Goal: Information Seeking & Learning: Learn about a topic

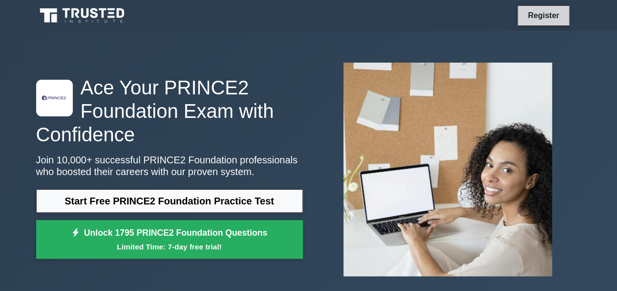
click at [535, 19] on link "Register" at bounding box center [543, 15] width 43 height 12
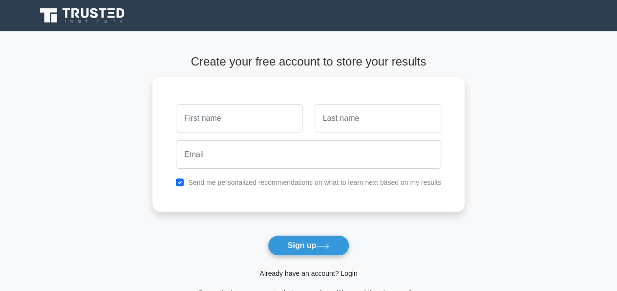
click at [325, 275] on link "Already have an account? Login" at bounding box center [309, 273] width 98 height 8
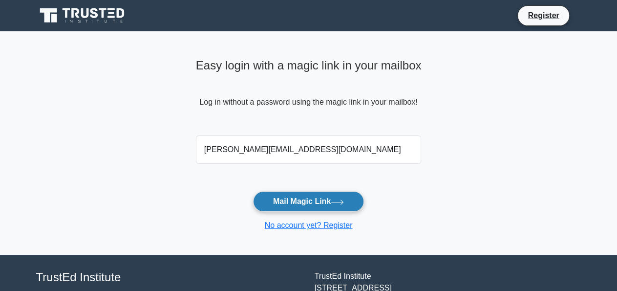
type input "[PERSON_NAME][EMAIL_ADDRESS][DOMAIN_NAME]"
click at [306, 196] on button "Mail Magic Link" at bounding box center [308, 201] width 111 height 21
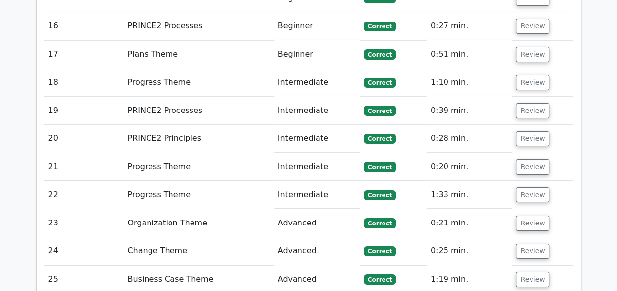
scroll to position [1783, 0]
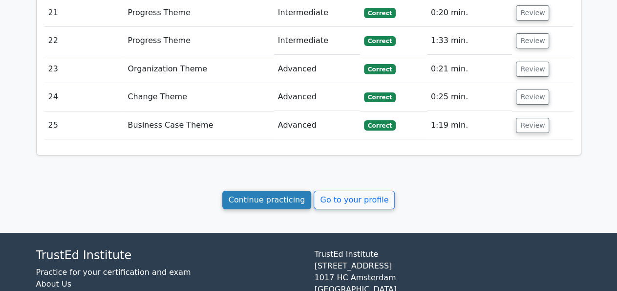
click at [283, 191] on link "Continue practicing" at bounding box center [266, 200] width 89 height 19
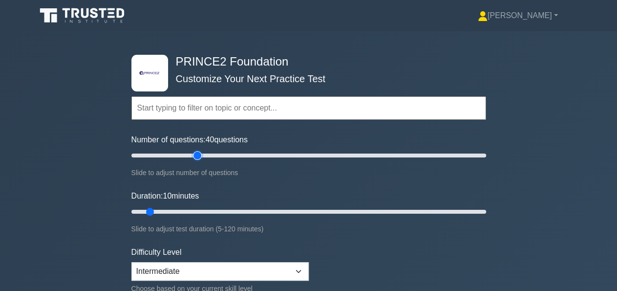
click at [196, 155] on input "Number of questions: 40 questions" at bounding box center [308, 156] width 355 height 12
type input "30"
click at [178, 158] on input "Number of questions: 30 questions" at bounding box center [308, 156] width 355 height 12
click at [188, 210] on input "Duration: 20 minutes" at bounding box center [308, 212] width 355 height 12
type input "30"
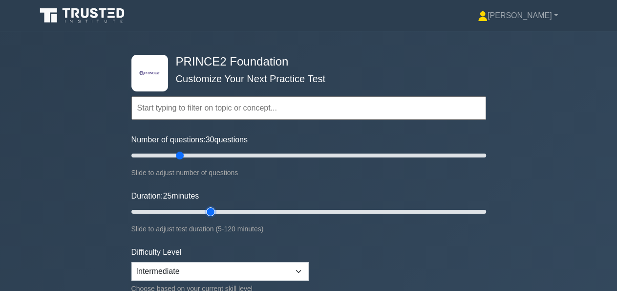
click at [205, 210] on input "Duration: 25 minutes" at bounding box center [308, 212] width 355 height 12
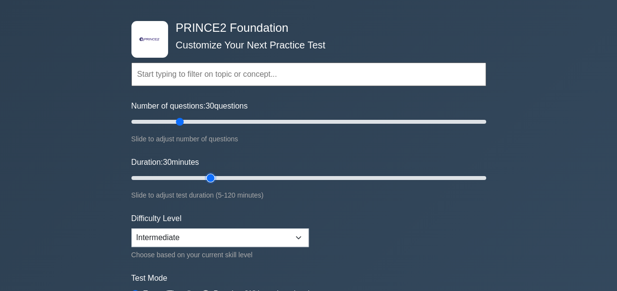
scroll to position [102, 0]
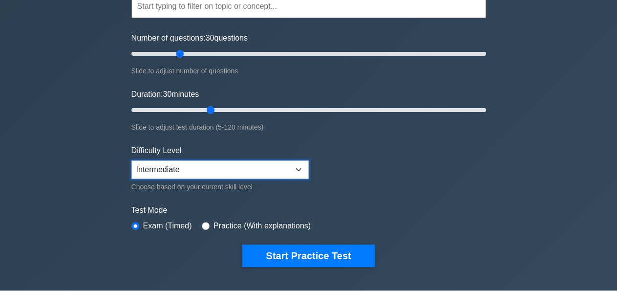
click at [131, 160] on select "Beginner Intermediate Expert" at bounding box center [219, 169] width 177 height 19
click option "Intermediate" at bounding box center [0, 0] width 0 height 0
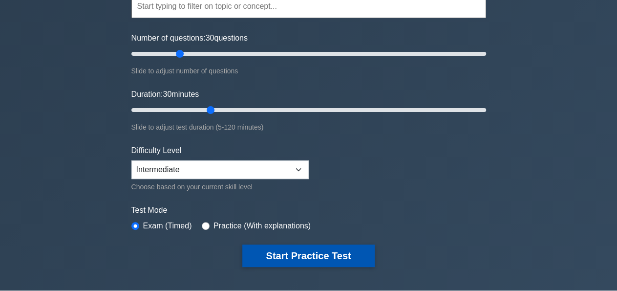
click at [332, 255] on button "Start Practice Test" at bounding box center [308, 255] width 132 height 22
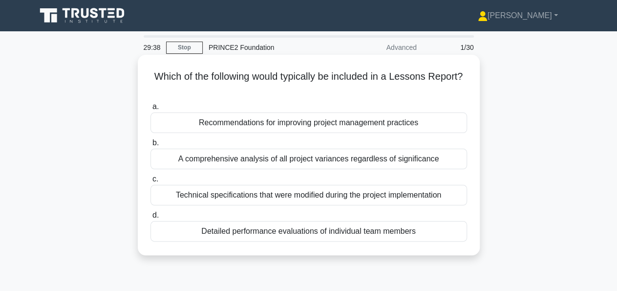
click at [408, 128] on div "Recommendations for improving project management practices" at bounding box center [309, 122] width 317 height 21
click at [151, 110] on input "a. Recommendations for improving project management practices" at bounding box center [151, 107] width 0 height 6
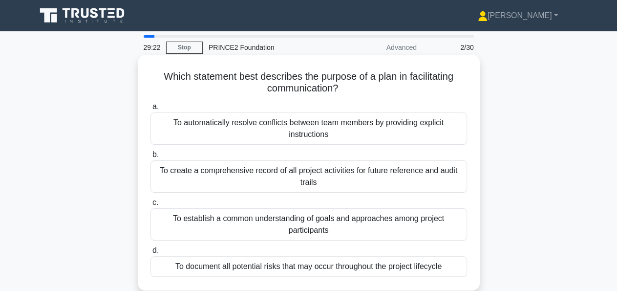
click at [386, 220] on div "To establish a common understanding of goals and approaches among project parti…" at bounding box center [309, 224] width 317 height 32
click at [151, 206] on input "c. To establish a common understanding of goals and approaches among project pa…" at bounding box center [151, 202] width 0 height 6
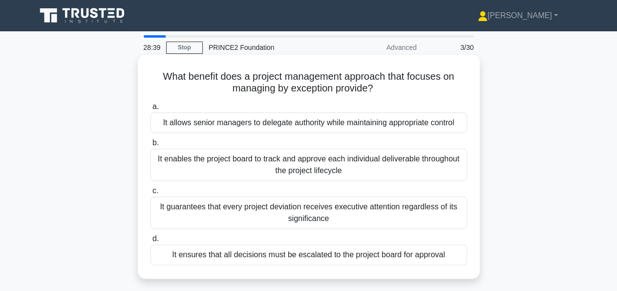
click at [369, 254] on div "It ensures that all decisions must be escalated to the project board for approv…" at bounding box center [309, 254] width 317 height 21
click at [151, 242] on input "d. It ensures that all decisions must be escalated to the project board for app…" at bounding box center [151, 239] width 0 height 6
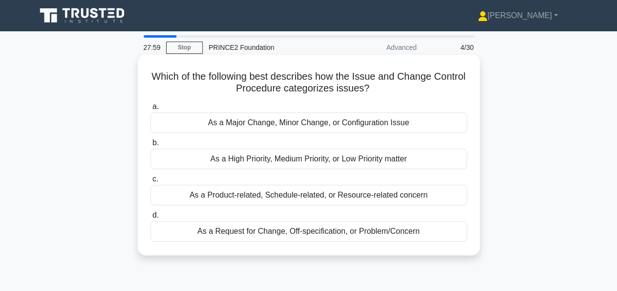
click at [374, 194] on div "As a Product-related, Schedule-related, or Resource-related concern" at bounding box center [309, 195] width 317 height 21
click at [151, 182] on input "c. As a Product-related, Schedule-related, or Resource-related concern" at bounding box center [151, 179] width 0 height 6
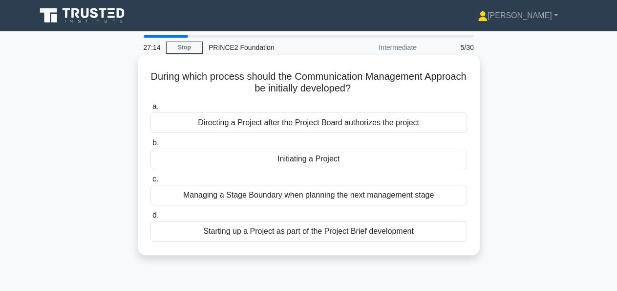
click at [344, 159] on div "Initiating a Project" at bounding box center [309, 159] width 317 height 21
click at [151, 146] on input "b. Initiating a Project" at bounding box center [151, 143] width 0 height 6
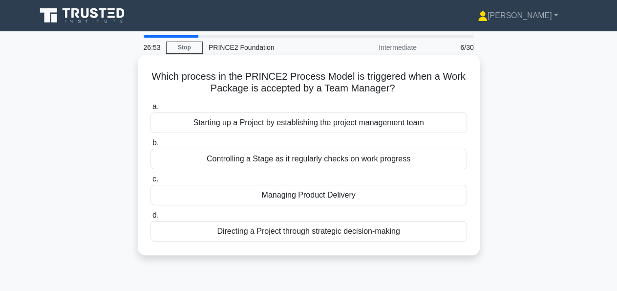
click at [347, 159] on div "Controlling a Stage as it regularly checks on work progress" at bounding box center [309, 159] width 317 height 21
click at [151, 146] on input "b. Controlling a Stage as it regularly checks on work progress" at bounding box center [151, 143] width 0 height 6
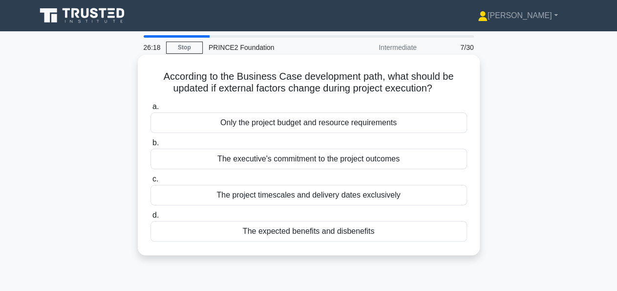
click at [360, 232] on div "The expected benefits and disbenefits" at bounding box center [309, 231] width 317 height 21
click at [151, 218] on input "d. The expected benefits and disbenefits" at bounding box center [151, 215] width 0 height 6
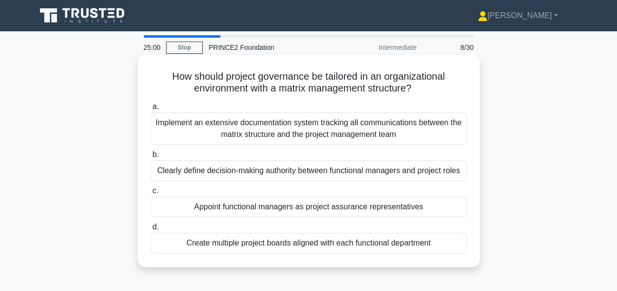
click at [363, 205] on div "Appoint functional managers as project assurance representatives" at bounding box center [309, 206] width 317 height 21
click at [151, 194] on input "c. Appoint functional managers as project assurance representatives" at bounding box center [151, 191] width 0 height 6
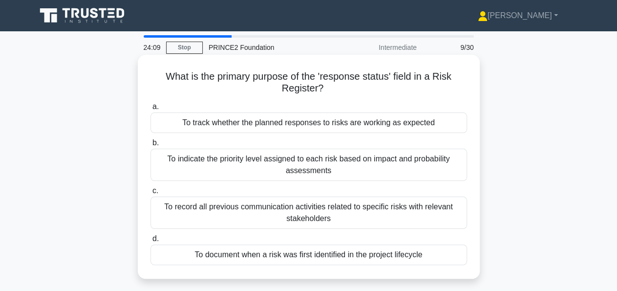
click at [411, 215] on div "To record all previous communication activities related to specific risks with …" at bounding box center [309, 212] width 317 height 32
click at [151, 194] on input "c. To record all previous communication activities related to specific risks wi…" at bounding box center [151, 191] width 0 height 6
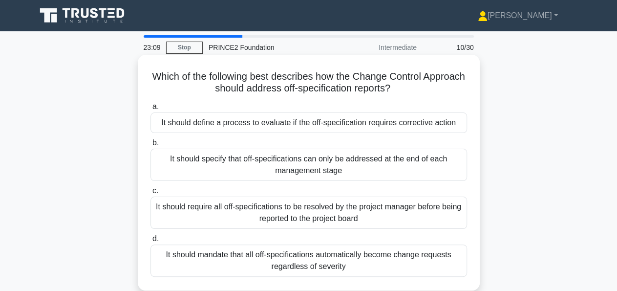
click at [344, 124] on div "It should define a process to evaluate if the off-specification requires correc…" at bounding box center [309, 122] width 317 height 21
click at [151, 110] on input "a. It should define a process to evaluate if the off-specification requires cor…" at bounding box center [151, 107] width 0 height 6
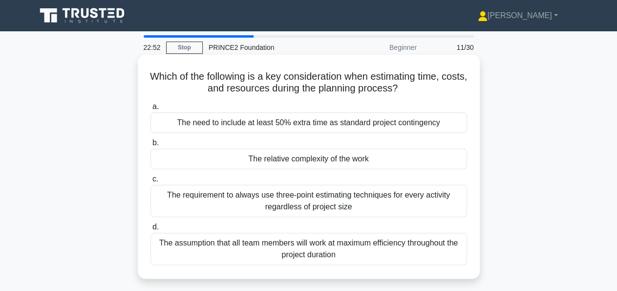
click at [400, 160] on div "The relative complexity of the work" at bounding box center [309, 159] width 317 height 21
click at [151, 146] on input "b. The relative complexity of the work" at bounding box center [151, 143] width 0 height 6
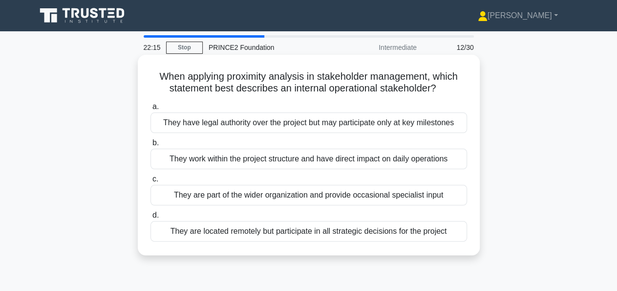
click at [404, 160] on div "They work within the project structure and have direct impact on daily operatio…" at bounding box center [309, 159] width 317 height 21
click at [151, 146] on input "b. They work within the project structure and have direct impact on daily opera…" at bounding box center [151, 143] width 0 height 6
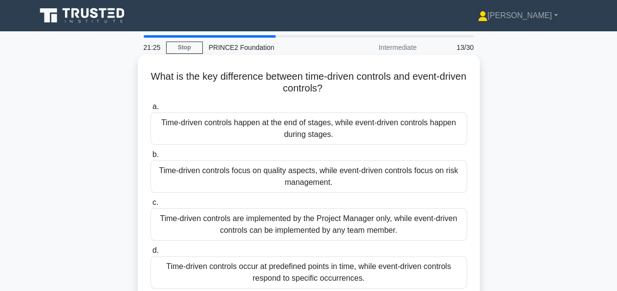
click at [334, 268] on div "Time-driven controls occur at predefined points in time, while event-driven con…" at bounding box center [309, 272] width 317 height 32
click at [151, 254] on input "d. Time-driven controls occur at predefined points in time, while event-driven …" at bounding box center [151, 250] width 0 height 6
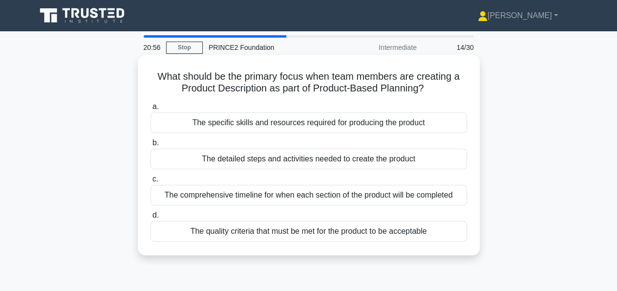
click at [379, 232] on div "The quality criteria that must be met for the product to be acceptable" at bounding box center [309, 231] width 317 height 21
click at [151, 218] on input "d. The quality criteria that must be met for the product to be acceptable" at bounding box center [151, 215] width 0 height 6
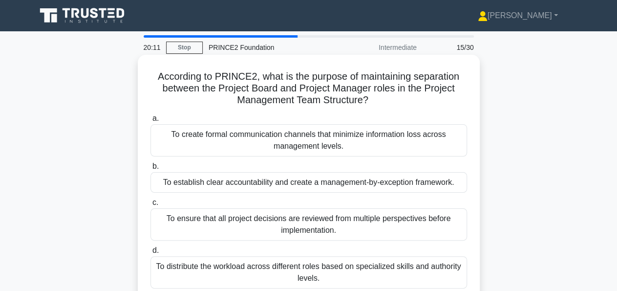
click at [350, 267] on div "To distribute the workload across different roles based on specialized skills a…" at bounding box center [309, 272] width 317 height 32
click at [151, 254] on input "d. To distribute the workload across different roles based on specialized skill…" at bounding box center [151, 250] width 0 height 6
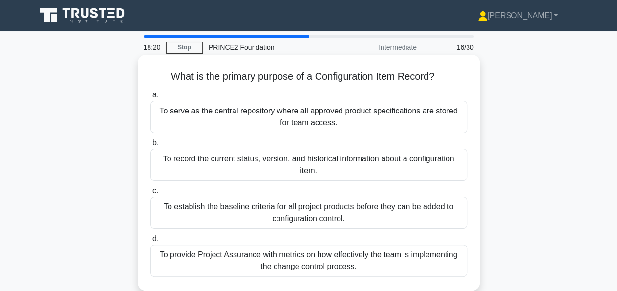
click at [404, 163] on div "To record the current status, version, and historical information about a confi…" at bounding box center [309, 165] width 317 height 32
click at [151, 146] on input "b. To record the current status, version, and historical information about a co…" at bounding box center [151, 143] width 0 height 6
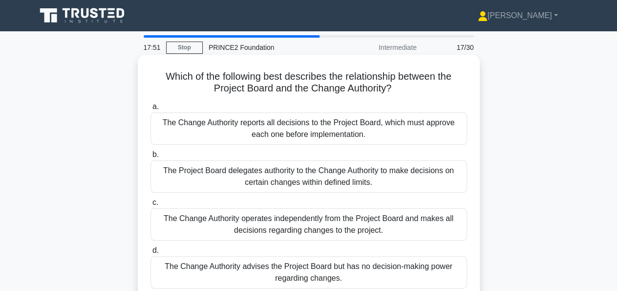
click at [408, 179] on div "The Project Board delegates authority to the Change Authority to make decisions…" at bounding box center [309, 176] width 317 height 32
click at [151, 158] on input "b. The Project Board delegates authority to the Change Authority to make decisi…" at bounding box center [151, 155] width 0 height 6
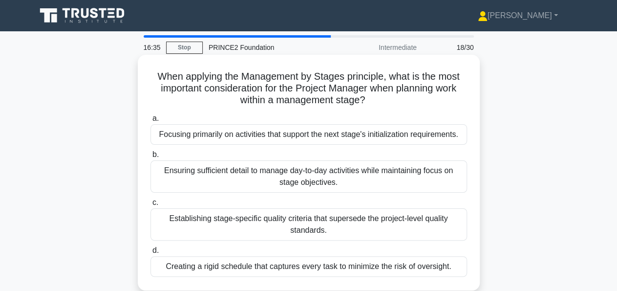
click at [407, 135] on div "Focusing primarily on activities that support the next stage's initialization r…" at bounding box center [309, 134] width 317 height 21
click at [151, 122] on input "a. Focusing primarily on activities that support the next stage's initializatio…" at bounding box center [151, 118] width 0 height 6
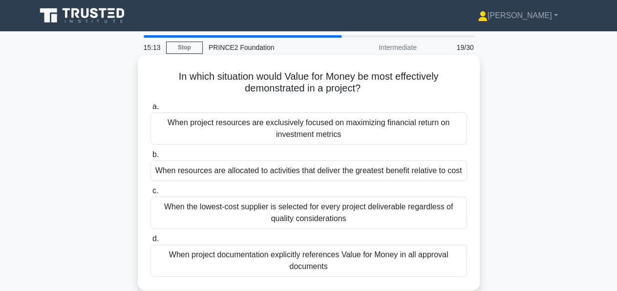
click at [435, 166] on div "When resources are allocated to activities that deliver the greatest benefit re…" at bounding box center [309, 170] width 317 height 21
click at [151, 158] on input "b. When resources are allocated to activities that deliver the greatest benefit…" at bounding box center [151, 155] width 0 height 6
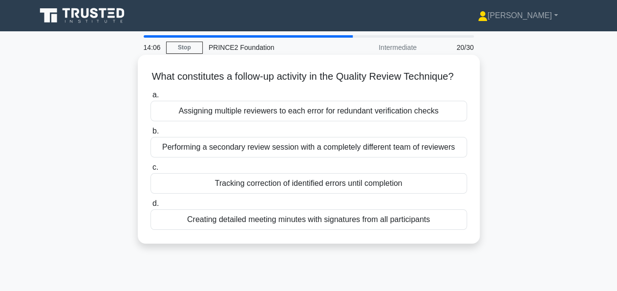
click at [418, 144] on div "Performing a secondary review session with a completely different team of revie…" at bounding box center [309, 147] width 317 height 21
click at [151, 134] on input "b. Performing a secondary review session with a completely different team of re…" at bounding box center [151, 131] width 0 height 6
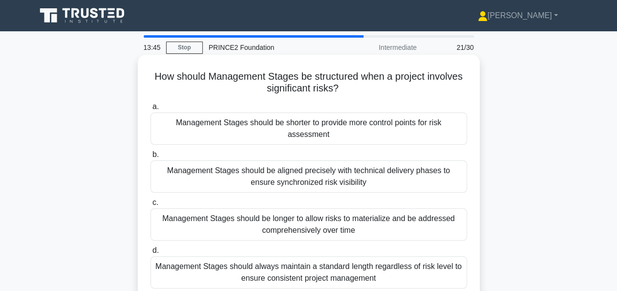
click at [428, 130] on div "Management Stages should be shorter to provide more control points for risk ass…" at bounding box center [309, 128] width 317 height 32
click at [151, 110] on input "a. Management Stages should be shorter to provide more control points for risk …" at bounding box center [151, 107] width 0 height 6
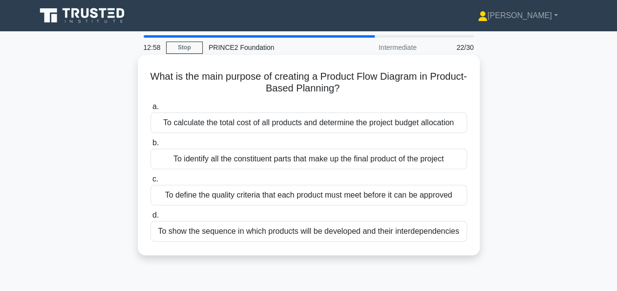
click at [427, 235] on div "To show the sequence in which products will be developed and their interdepende…" at bounding box center [309, 231] width 317 height 21
click at [151, 218] on input "d. To show the sequence in which products will be developed and their interdepe…" at bounding box center [151, 215] width 0 height 6
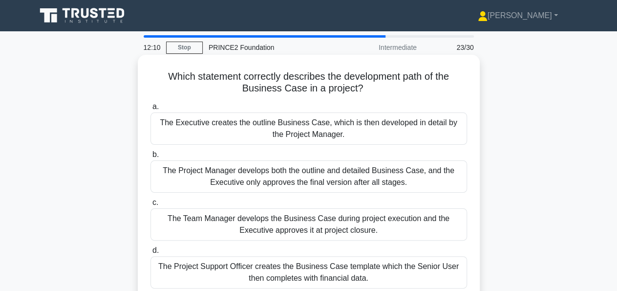
click at [403, 133] on div "The Executive creates the outline Business Case, which is then developed in det…" at bounding box center [309, 128] width 317 height 32
click at [151, 110] on input "a. The Executive creates the outline Business Case, which is then developed in …" at bounding box center [151, 107] width 0 height 6
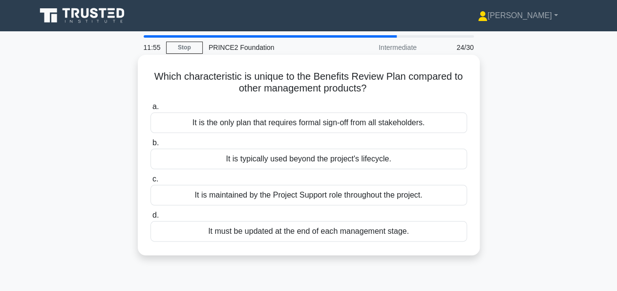
click at [410, 159] on div "It is typically used beyond the project's lifecycle." at bounding box center [309, 159] width 317 height 21
click at [151, 146] on input "b. It is typically used beyond the project's lifecycle." at bounding box center [151, 143] width 0 height 6
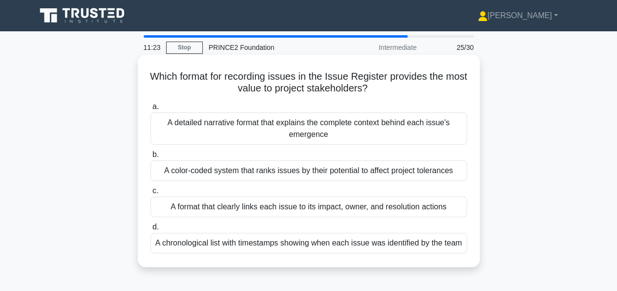
click at [405, 134] on div "A detailed narrative format that explains the complete context behind each issu…" at bounding box center [309, 128] width 317 height 32
click at [151, 110] on input "a. A detailed narrative format that explains the complete context behind each i…" at bounding box center [151, 107] width 0 height 6
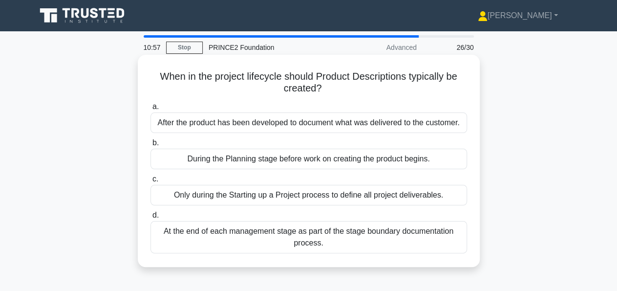
click at [406, 161] on div "During the Planning stage before work on creating the product begins." at bounding box center [309, 159] width 317 height 21
click at [151, 146] on input "b. During the Planning stage before work on creating the product begins." at bounding box center [151, 143] width 0 height 6
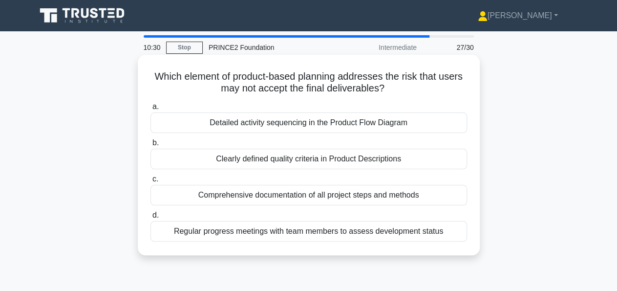
click at [405, 161] on div "Clearly defined quality criteria in Product Descriptions" at bounding box center [309, 159] width 317 height 21
click at [151, 146] on input "b. Clearly defined quality criteria in Product Descriptions" at bounding box center [151, 143] width 0 height 6
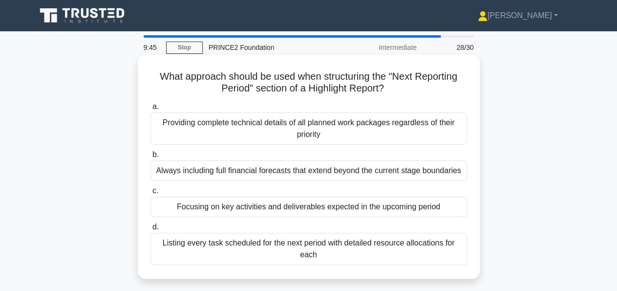
click at [379, 205] on div "Focusing on key activities and deliverables expected in the upcoming period" at bounding box center [309, 206] width 317 height 21
click at [151, 194] on input "c. Focusing on key activities and deliverables expected in the upcoming period" at bounding box center [151, 191] width 0 height 6
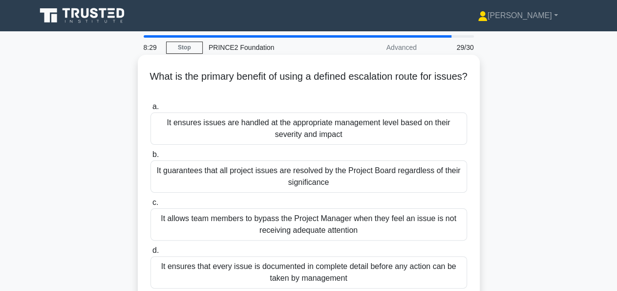
click at [427, 131] on div "It ensures issues are handled at the appropriate management level based on thei…" at bounding box center [309, 128] width 317 height 32
click at [151, 110] on input "a. It ensures issues are handled at the appropriate management level based on t…" at bounding box center [151, 107] width 0 height 6
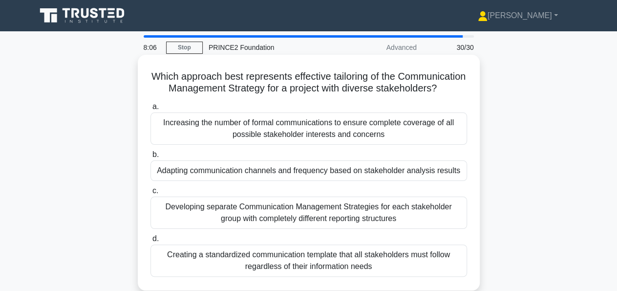
click at [353, 175] on div "Adapting communication channels and frequency based on stakeholder analysis res…" at bounding box center [309, 170] width 317 height 21
click at [151, 158] on input "b. Adapting communication channels and frequency based on stakeholder analysis …" at bounding box center [151, 155] width 0 height 6
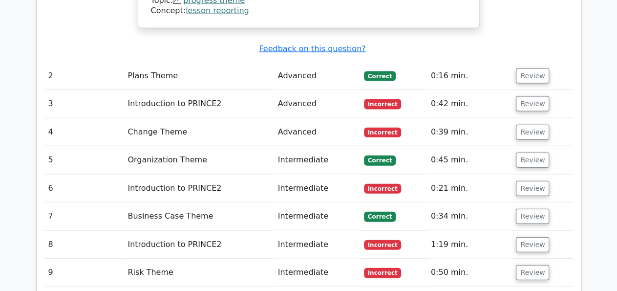
scroll to position [1047, 0]
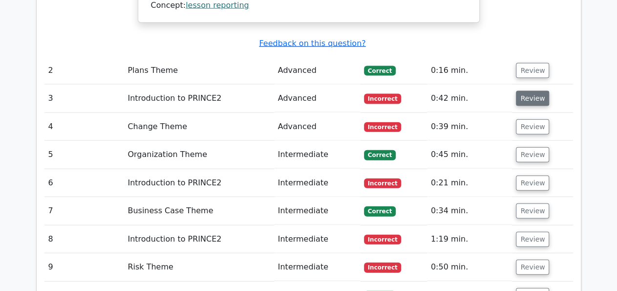
click at [527, 91] on button "Review" at bounding box center [532, 98] width 33 height 15
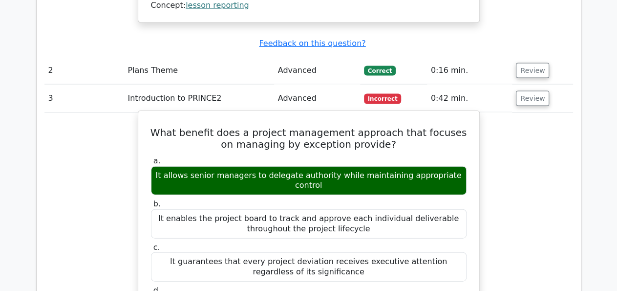
drag, startPoint x: 393, startPoint y: 106, endPoint x: 157, endPoint y: 96, distance: 236.3
click at [157, 127] on h5 "What benefit does a project management approach that focuses on managing by exc…" at bounding box center [309, 138] width 318 height 23
copy h5 "What benefit does a project management approach that focuses on managing by exc…"
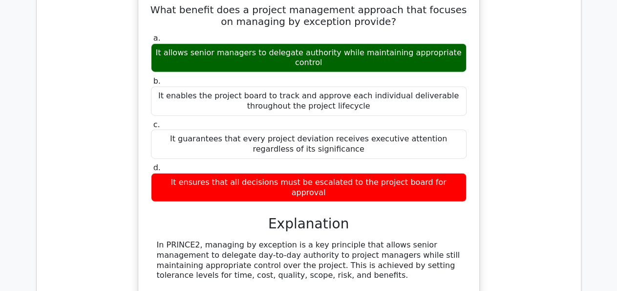
scroll to position [1200, 0]
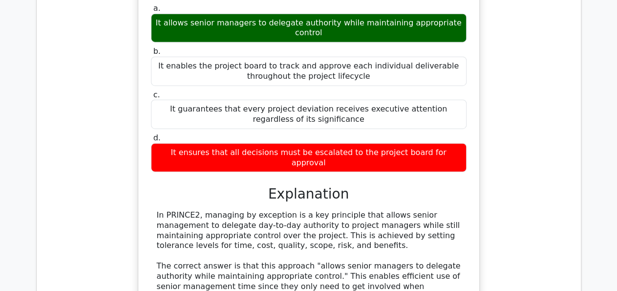
drag, startPoint x: 450, startPoint y: 105, endPoint x: 157, endPoint y: 105, distance: 292.8
click at [157, 143] on div "It ensures that all decisions must be escalated to the project board for approv…" at bounding box center [309, 157] width 316 height 29
copy div "It ensures that all decisions must be escalated to the project board for approv…"
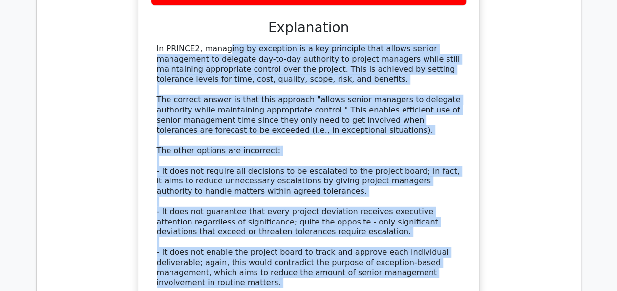
scroll to position [1372, 0]
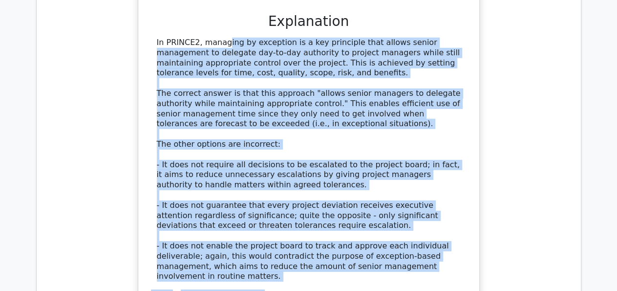
drag, startPoint x: 155, startPoint y: 54, endPoint x: 302, endPoint y: 239, distance: 235.5
click at [302, 239] on div "In PRINCE2, managing by exception is a key principle that allows senior managem…" at bounding box center [309, 174] width 316 height 272
copy div "In PRINCE2, managing by exception is a key principle that allows senior managem…"
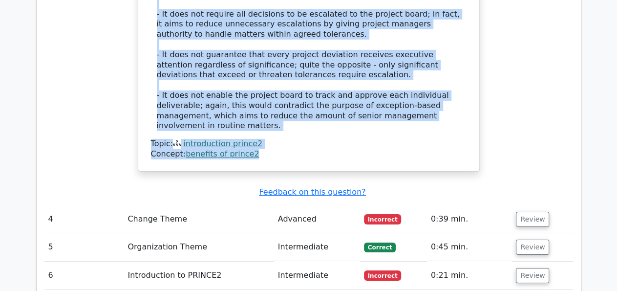
scroll to position [1525, 0]
click at [533, 212] on button "Review" at bounding box center [532, 219] width 33 height 15
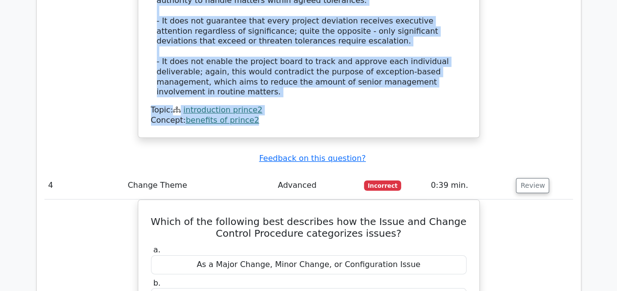
scroll to position [1576, 0]
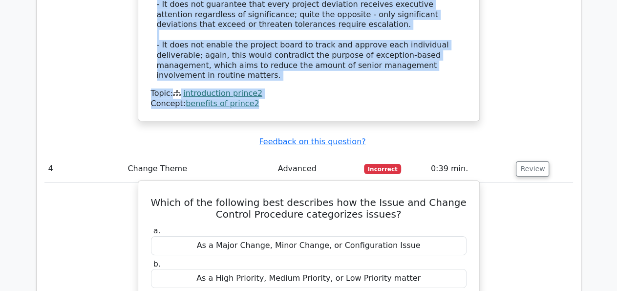
drag, startPoint x: 155, startPoint y: 135, endPoint x: 386, endPoint y: 152, distance: 231.3
copy h5 "Which of the following best describes how the Issue and Change Control Procedur…"
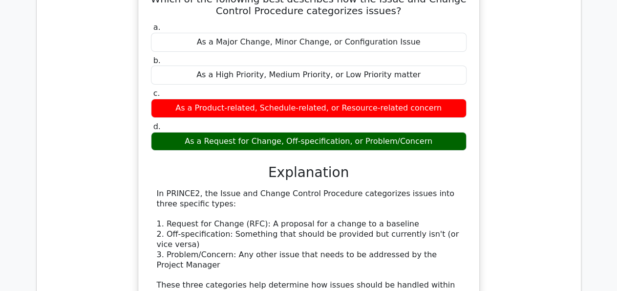
drag, startPoint x: 196, startPoint y: 69, endPoint x: 419, endPoint y: 68, distance: 222.9
click at [419, 132] on div "As a Request for Change, Off-specification, or Problem/Concern" at bounding box center [309, 141] width 316 height 19
copy div "As a Request for Change, Off-specification, or Problem/Concern"
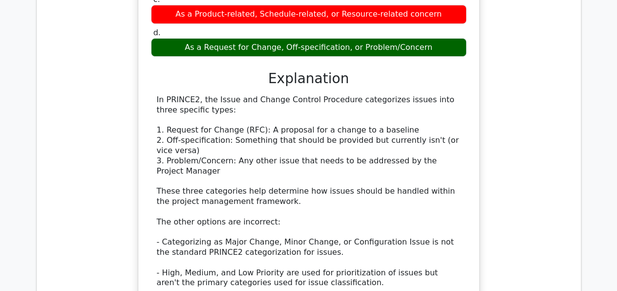
scroll to position [1881, 0]
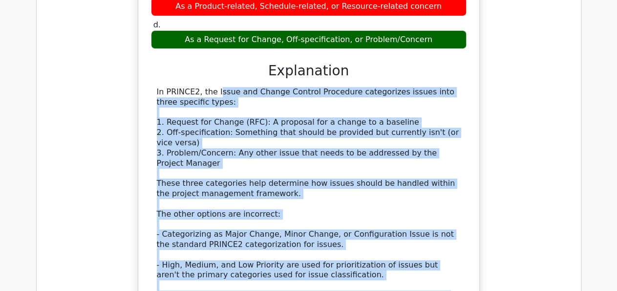
drag, startPoint x: 156, startPoint y: 21, endPoint x: 349, endPoint y: 252, distance: 301.1
click at [349, 252] on div "In PRINCE2, the Issue and Change Control Procedure categorizes issues into thre…" at bounding box center [309, 218] width 316 height 262
copy div "In PRINCE2, the Issue and Change Control Procedure categorizes issues into thre…"
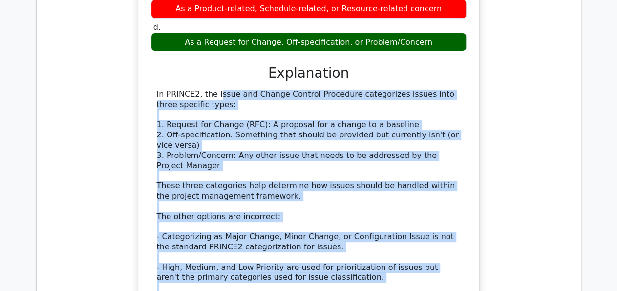
scroll to position [2084, 0]
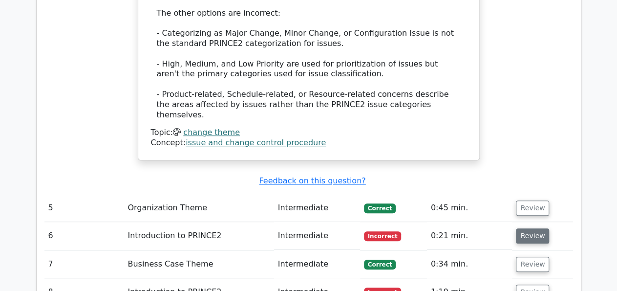
click at [532, 228] on button "Review" at bounding box center [532, 235] width 33 height 15
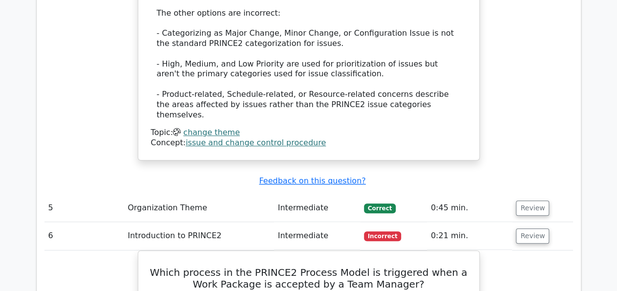
drag, startPoint x: 407, startPoint y: 191, endPoint x: 125, endPoint y: 175, distance: 282.4
copy h5 "Which process in the PRINCE2 Process Model is triggered when a Work Package is …"
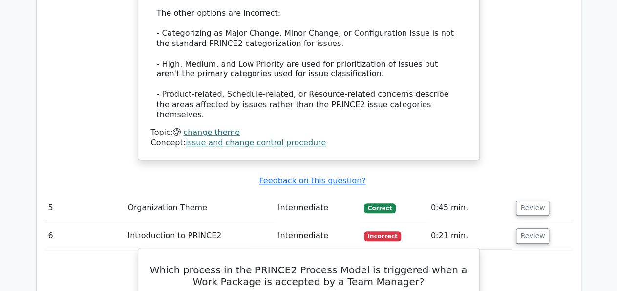
scroll to position [2236, 0]
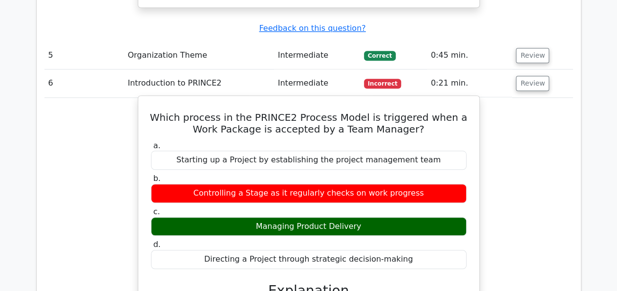
drag, startPoint x: 361, startPoint y: 131, endPoint x: 250, endPoint y: 133, distance: 111.0
click at [250, 217] on div "Managing Product Delivery" at bounding box center [309, 226] width 316 height 19
copy div "Managing Product Delivery"
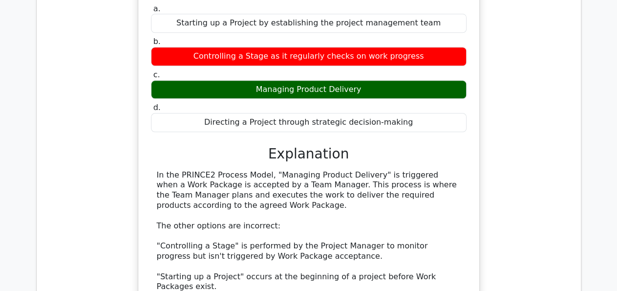
scroll to position [2338, 0]
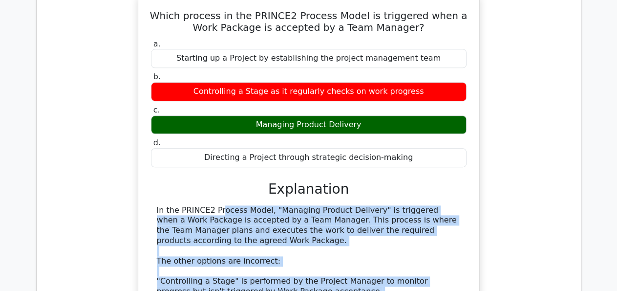
drag, startPoint x: 154, startPoint y: 117, endPoint x: 273, endPoint y: 277, distance: 199.1
click at [273, 277] on div "In the PRINCE2 Process Model, "Managing Product Delivery" is triggered when a W…" at bounding box center [309, 295] width 316 height 181
copy div "In the PRINCE2 Process Model, "Managing Product Delivery" is triggered when a W…"
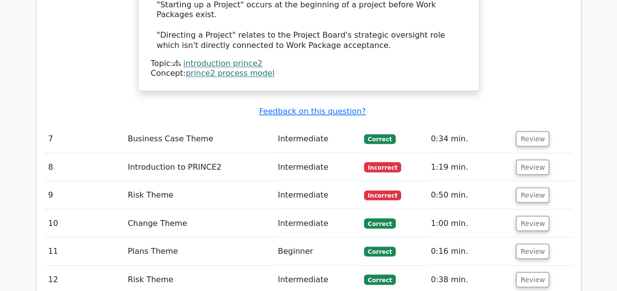
scroll to position [2592, 0]
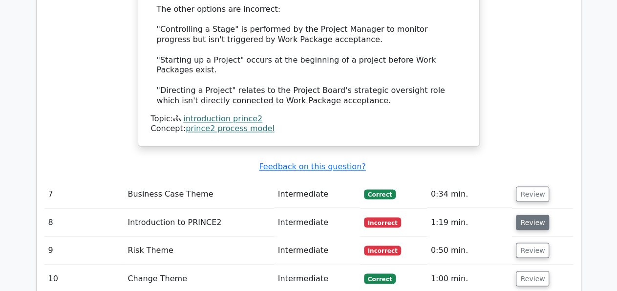
click at [526, 215] on button "Review" at bounding box center [532, 222] width 33 height 15
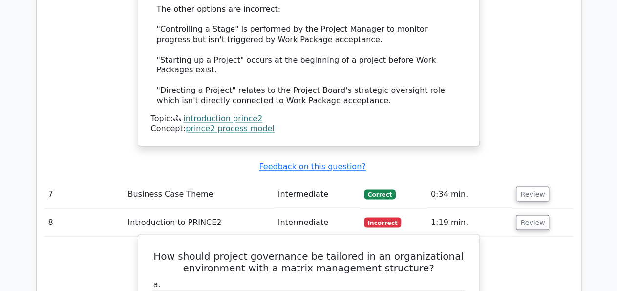
drag, startPoint x: 424, startPoint y: 168, endPoint x: 167, endPoint y: 148, distance: 258.3
click at [167, 250] on h5 "How should project governance be tailored in an organizational environment with…" at bounding box center [309, 261] width 318 height 23
copy h5 "How should project governance be tailored in an organizational environment with…"
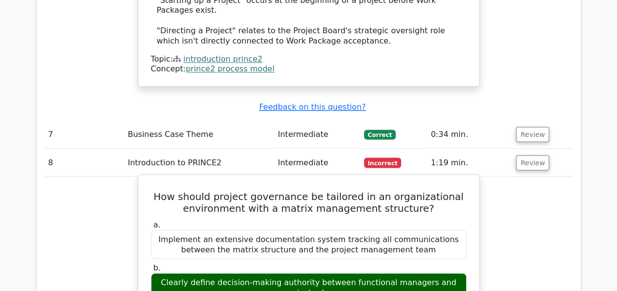
scroll to position [2694, 0]
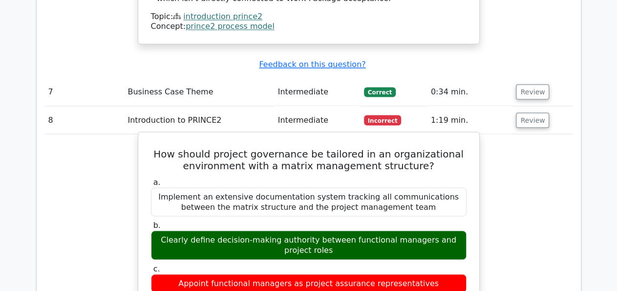
drag, startPoint x: 464, startPoint y: 136, endPoint x: 147, endPoint y: 129, distance: 316.8
click at [147, 220] on div "b. Clearly define decision-making authority between functional managers and pro…" at bounding box center [308, 239] width 327 height 39
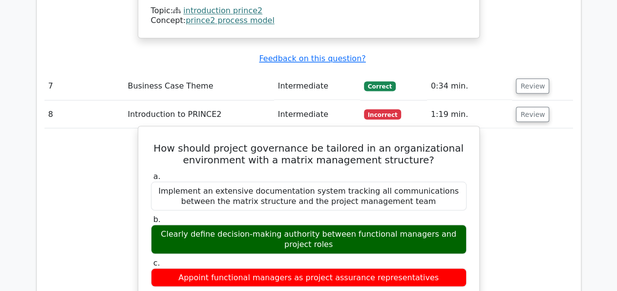
scroll to position [2897, 0]
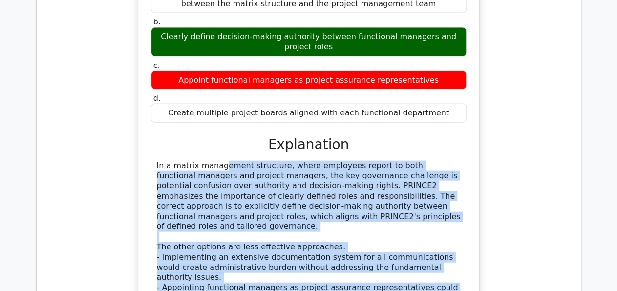
drag, startPoint x: 156, startPoint y: 48, endPoint x: 284, endPoint y: 224, distance: 217.3
click at [284, 224] on div "In a matrix management structure, where employees report to both functional man…" at bounding box center [309, 261] width 316 height 201
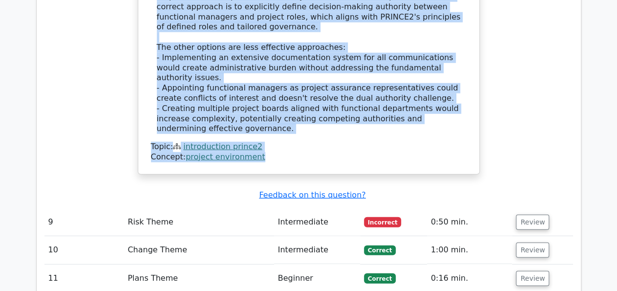
scroll to position [3101, 0]
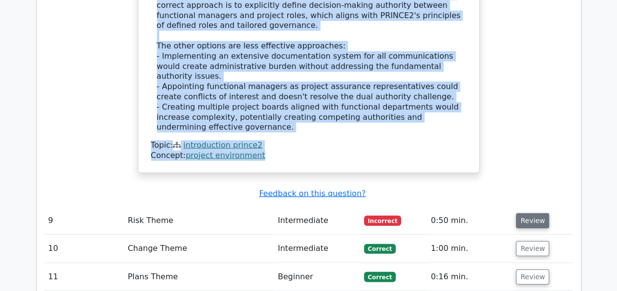
click at [532, 213] on button "Review" at bounding box center [532, 220] width 33 height 15
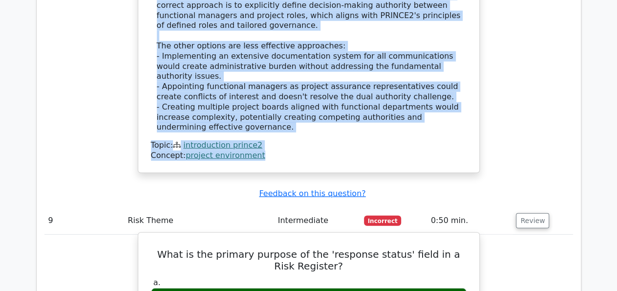
drag, startPoint x: 350, startPoint y: 131, endPoint x: 163, endPoint y: 117, distance: 188.2
click at [163, 248] on h5 "What is the primary purpose of the 'response status' field in a Risk Register?" at bounding box center [309, 259] width 318 height 23
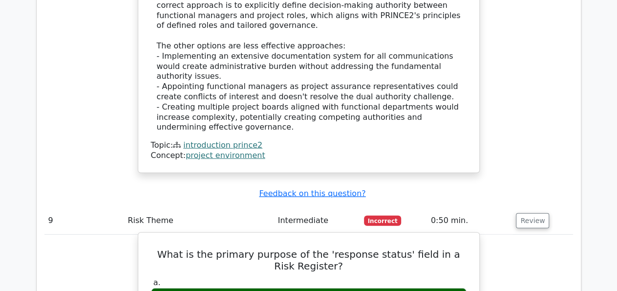
drag, startPoint x: 439, startPoint y: 156, endPoint x: 179, endPoint y: 162, distance: 260.6
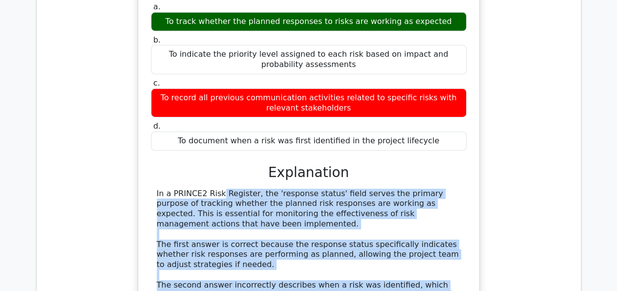
scroll to position [3382, 0]
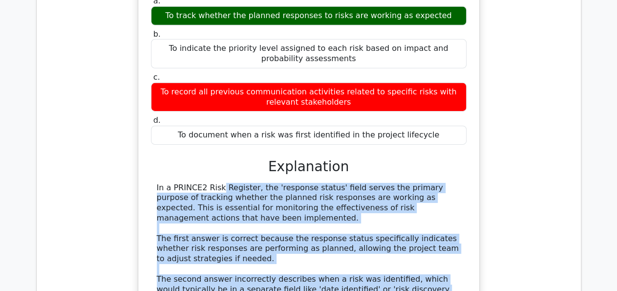
drag, startPoint x: 156, startPoint y: 77, endPoint x: 265, endPoint y: 270, distance: 222.4
click at [265, 270] on div "What is the primary purpose of the 'response status' field in a Risk Register? …" at bounding box center [308, 188] width 333 height 467
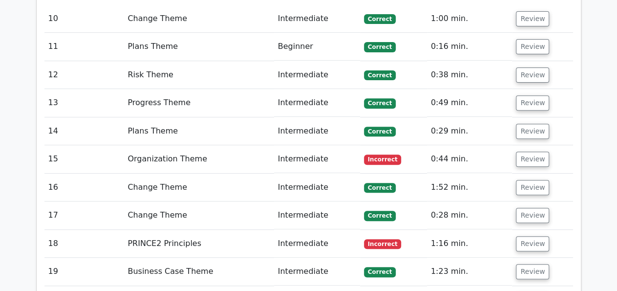
scroll to position [3738, 0]
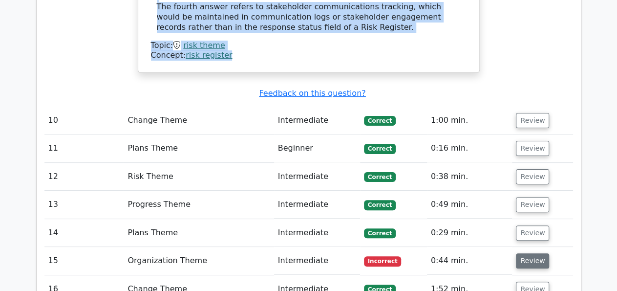
click at [526, 253] on button "Review" at bounding box center [532, 260] width 33 height 15
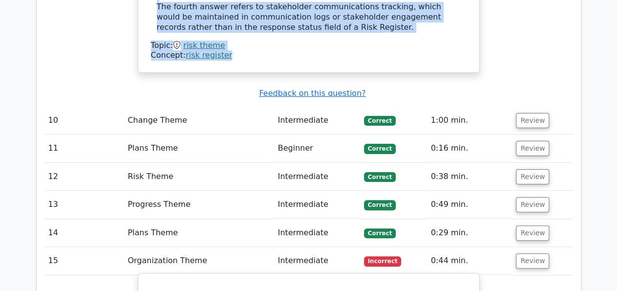
drag, startPoint x: 390, startPoint y: 172, endPoint x: 154, endPoint y: 145, distance: 237.0
drag, startPoint x: 458, startPoint y: 244, endPoint x: 146, endPoint y: 243, distance: 311.8
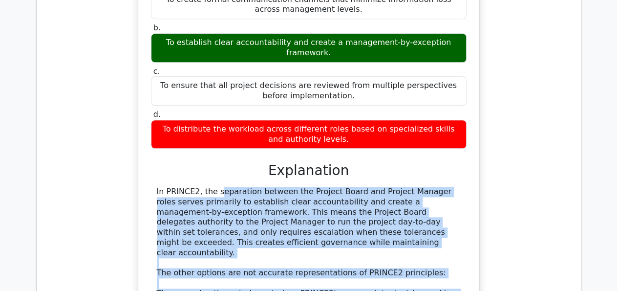
scroll to position [4111, 0]
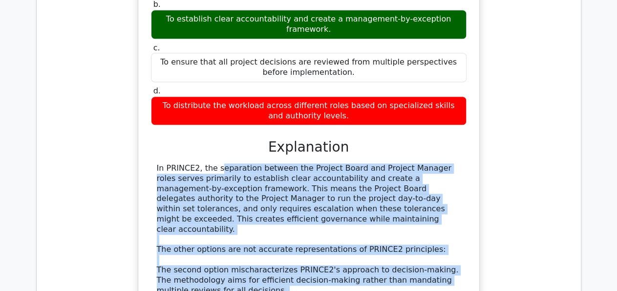
drag, startPoint x: 153, startPoint y: 73, endPoint x: 323, endPoint y: 219, distance: 224.2
click at [323, 219] on div "In PRINCE2, the separation between the Project Board and Project Manager roles …" at bounding box center [309, 289] width 316 height 252
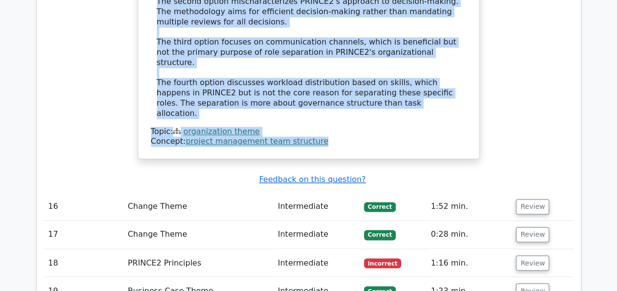
scroll to position [4365, 0]
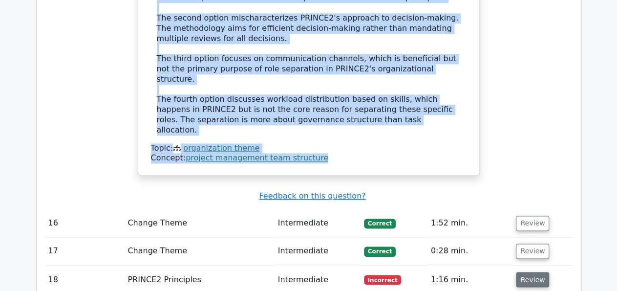
click at [531, 272] on button "Review" at bounding box center [532, 279] width 33 height 15
drag, startPoint x: 377, startPoint y: 142, endPoint x: 141, endPoint y: 114, distance: 237.3
drag, startPoint x: 350, startPoint y: 217, endPoint x: 160, endPoint y: 202, distance: 190.2
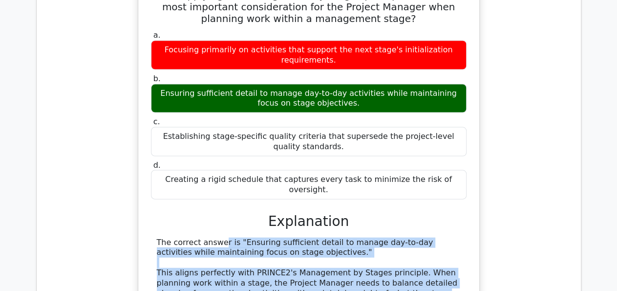
scroll to position [4699, 0]
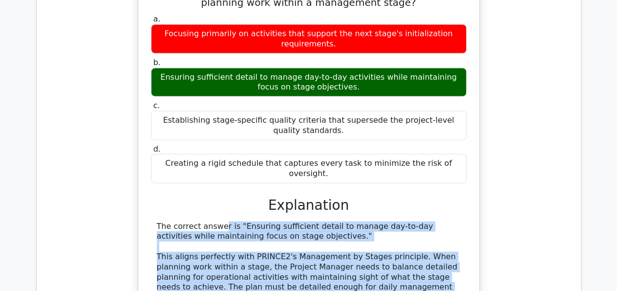
drag, startPoint x: 152, startPoint y: 41, endPoint x: 283, endPoint y: 251, distance: 247.4
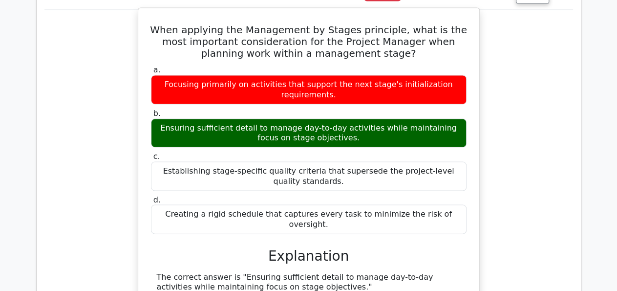
scroll to position [4801, 0]
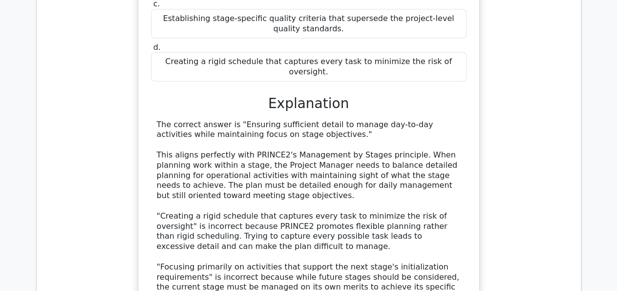
click at [454, 135] on div "The correct answer is "Ensuring sufficient detail to manage day-to-day activiti…" at bounding box center [309, 256] width 316 height 272
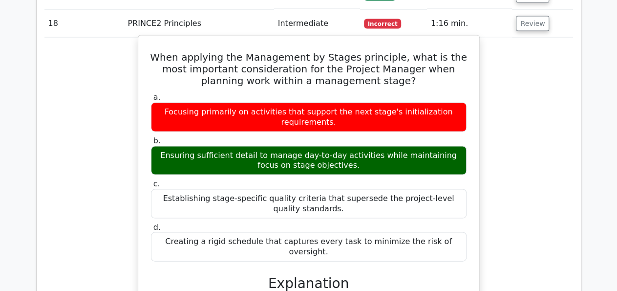
scroll to position [4588, 0]
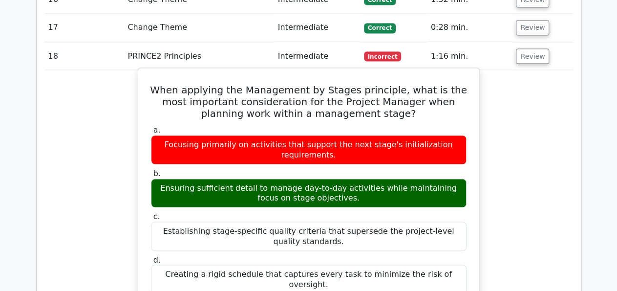
drag, startPoint x: 304, startPoint y: 153, endPoint x: 156, endPoint y: 118, distance: 152.6
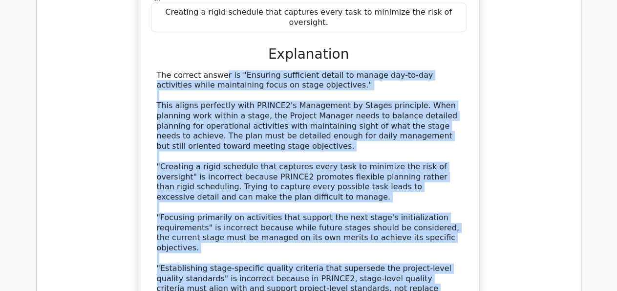
scroll to position [4995, 0]
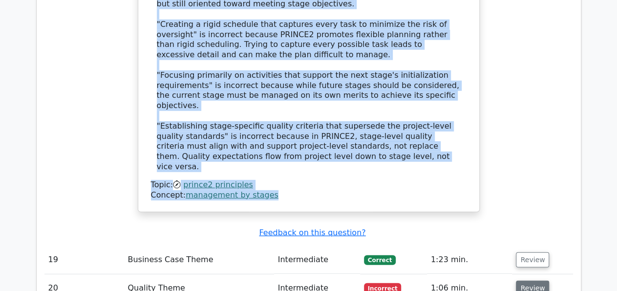
click at [535, 281] on button "Review" at bounding box center [532, 288] width 33 height 15
drag, startPoint x: 467, startPoint y: 89, endPoint x: 138, endPoint y: 89, distance: 328.9
drag, startPoint x: 415, startPoint y: 183, endPoint x: 212, endPoint y: 179, distance: 202.9
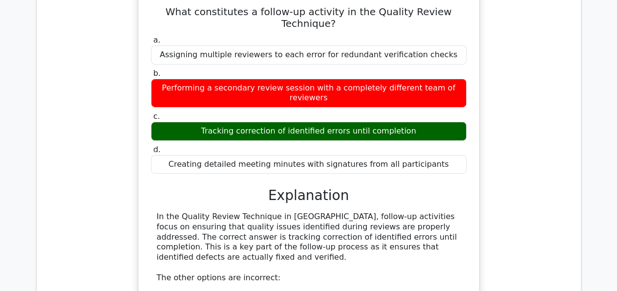
scroll to position [5331, 0]
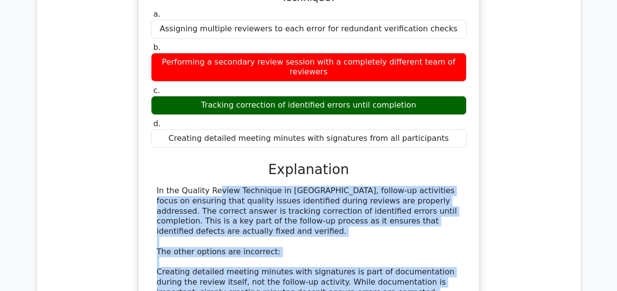
drag, startPoint x: 155, startPoint y: 114, endPoint x: 276, endPoint y: 152, distance: 126.9
click at [276, 152] on div "What constitutes a follow-up activity in the Quality Review Technique? a. Assig…" at bounding box center [308, 206] width 333 height 477
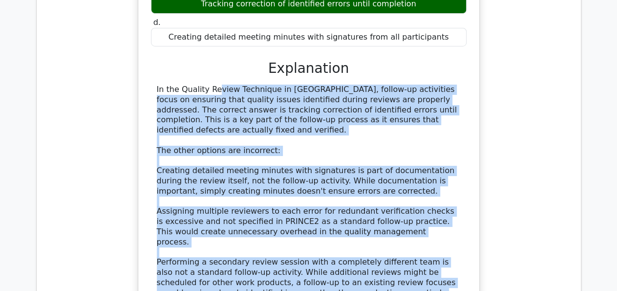
scroll to position [5585, 0]
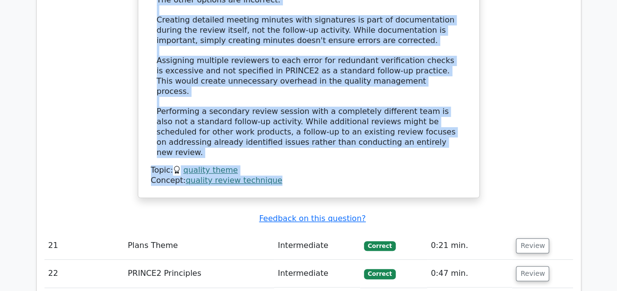
drag, startPoint x: 377, startPoint y: 107, endPoint x: 139, endPoint y: 90, distance: 238.6
drag, startPoint x: 452, startPoint y: 218, endPoint x: 156, endPoint y: 218, distance: 295.2
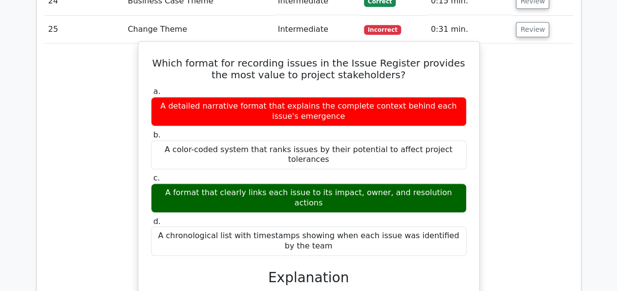
scroll to position [5937, 0]
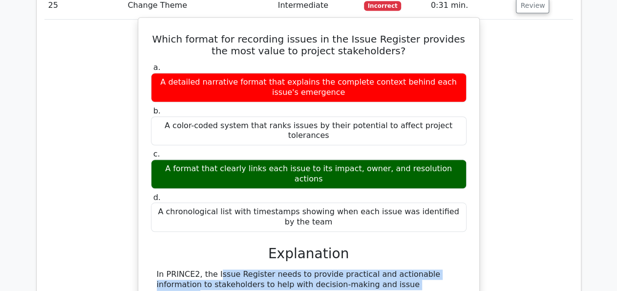
drag, startPoint x: 155, startPoint y: 46, endPoint x: 354, endPoint y: 240, distance: 278.6
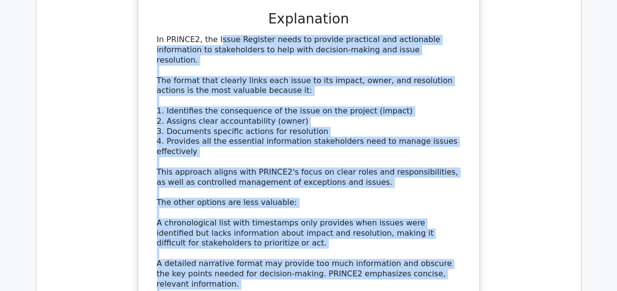
scroll to position [6191, 0]
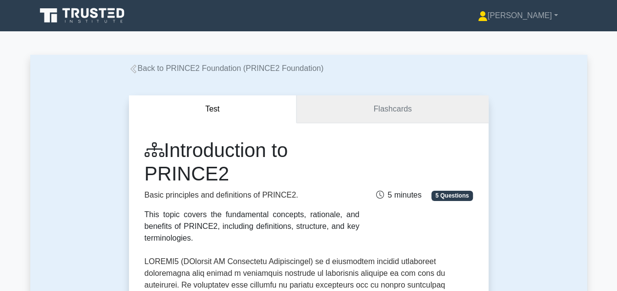
click at [424, 119] on link "Flashcards" at bounding box center [393, 109] width 192 height 28
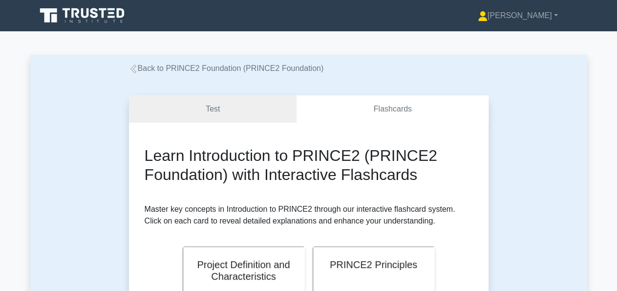
scroll to position [254, 0]
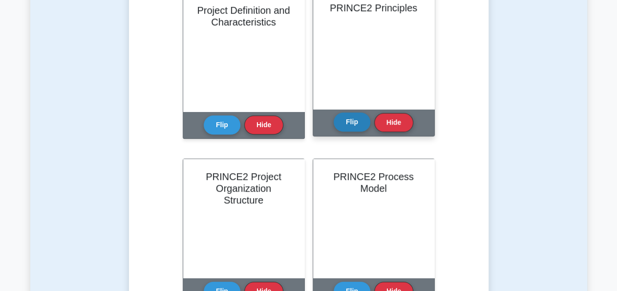
click at [362, 125] on button "Flip" at bounding box center [352, 121] width 37 height 19
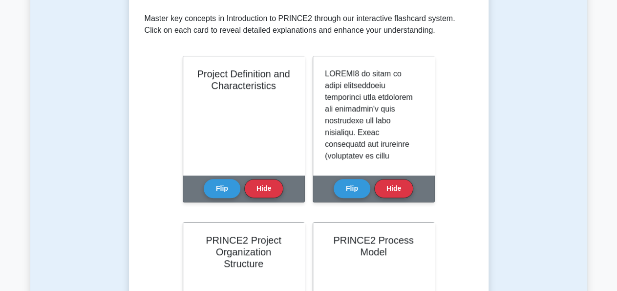
scroll to position [102, 0]
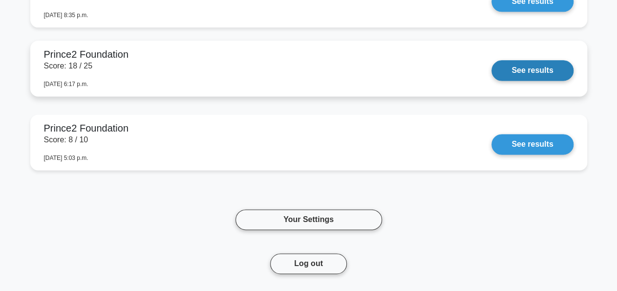
scroll to position [712, 0]
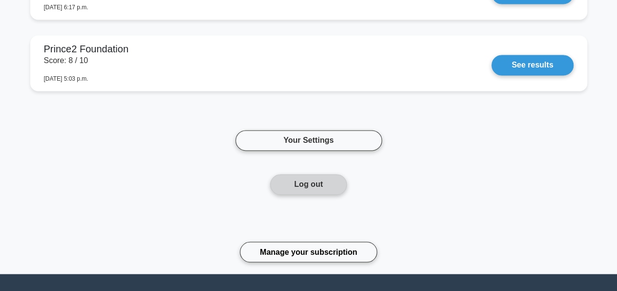
click at [325, 174] on button "Log out" at bounding box center [308, 184] width 77 height 21
